Goal: Find specific page/section: Find specific page/section

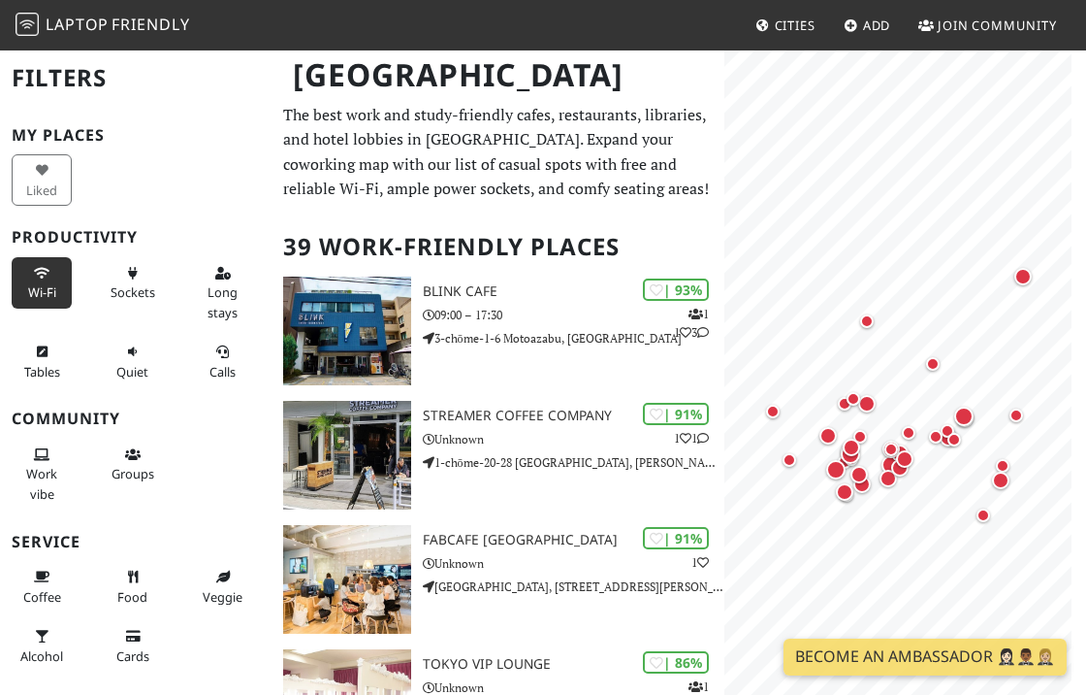
click at [20, 291] on button "Wi-Fi" at bounding box center [42, 282] width 60 height 51
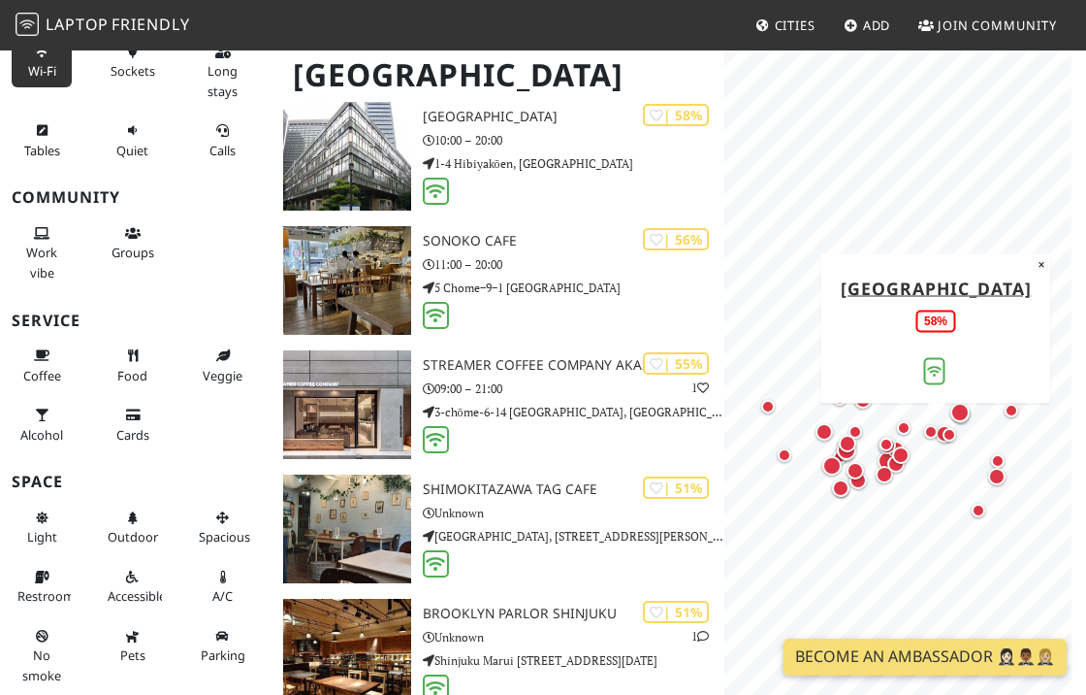
scroll to position [2178, 0]
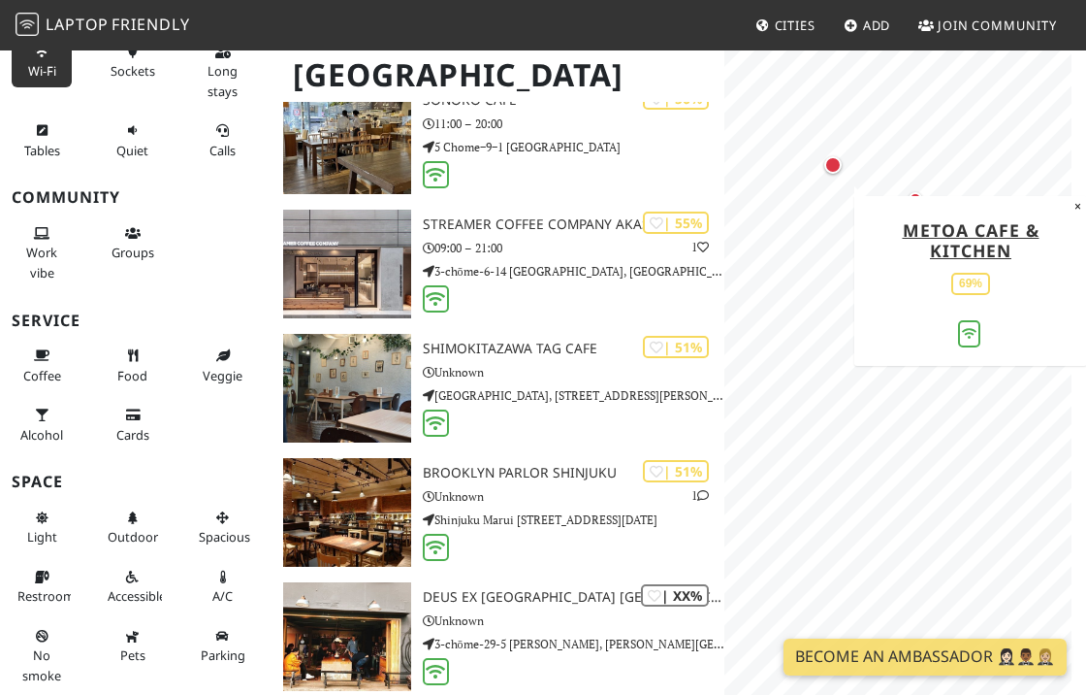
click at [832, 169] on div "Map marker" at bounding box center [833, 164] width 17 height 17
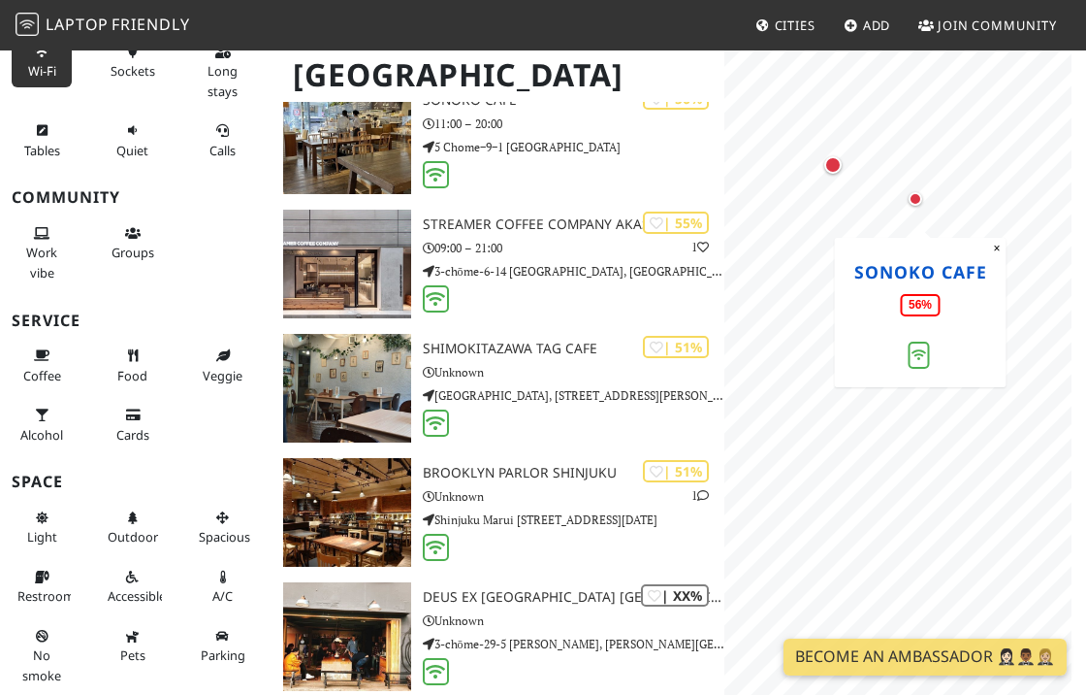
click at [935, 277] on link "SONOKO CAFE" at bounding box center [920, 271] width 133 height 23
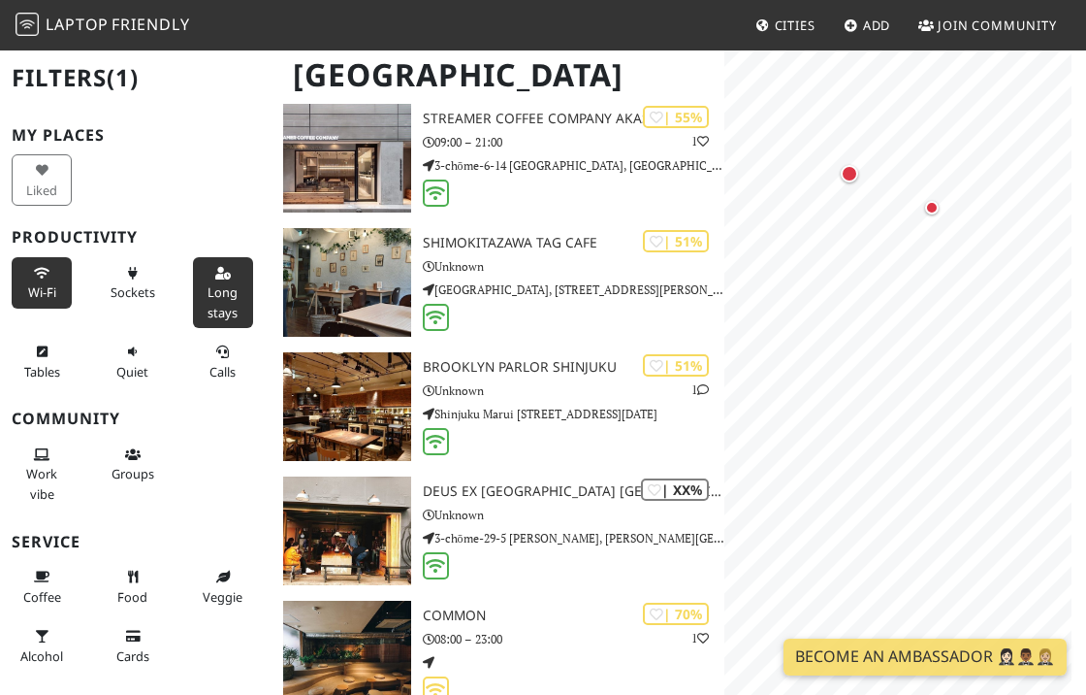
scroll to position [2316, 0]
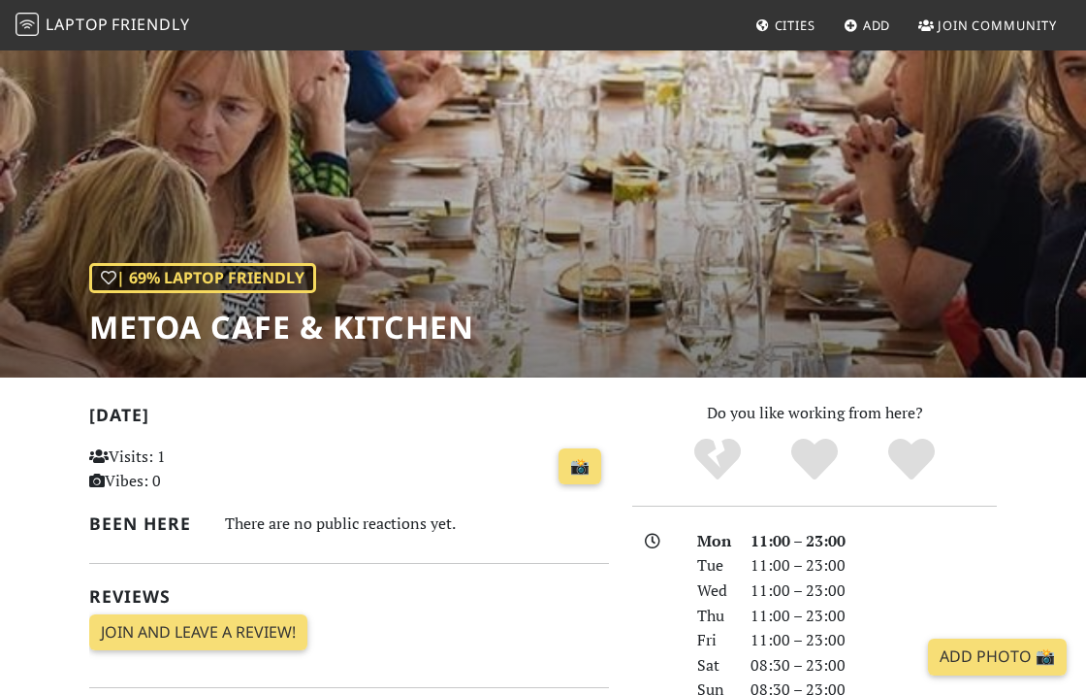
scroll to position [74, 0]
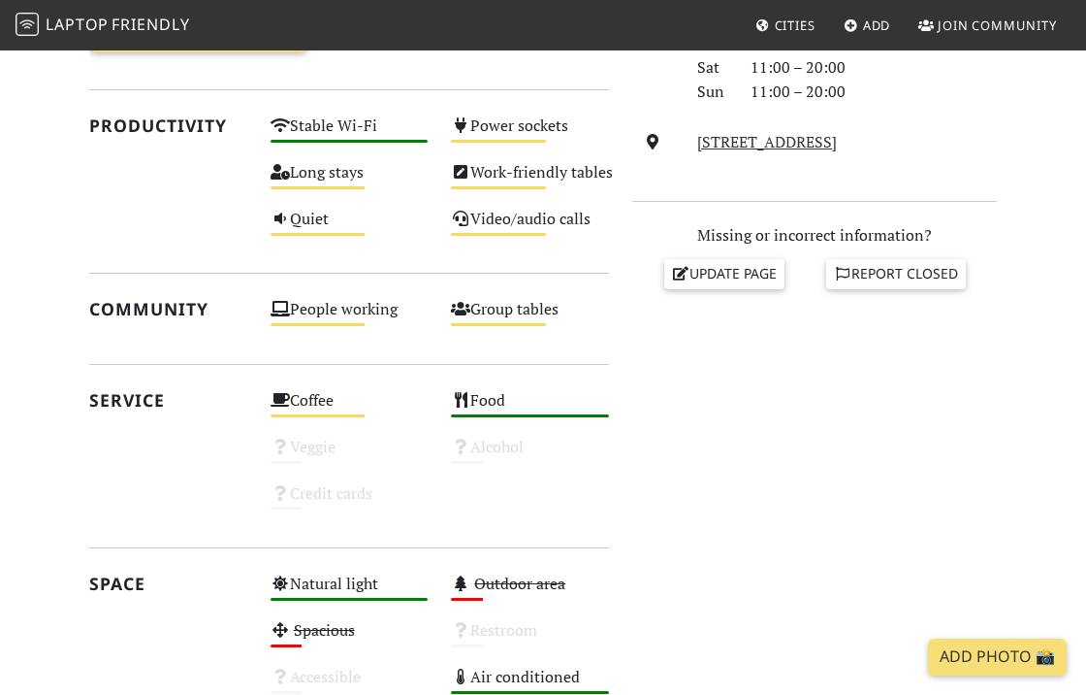
scroll to position [50, 0]
